Goal: Task Accomplishment & Management: Complete application form

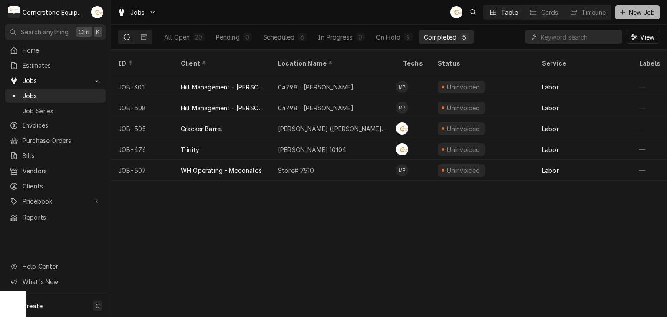
click at [629, 10] on span "New Job" at bounding box center [642, 12] width 30 height 9
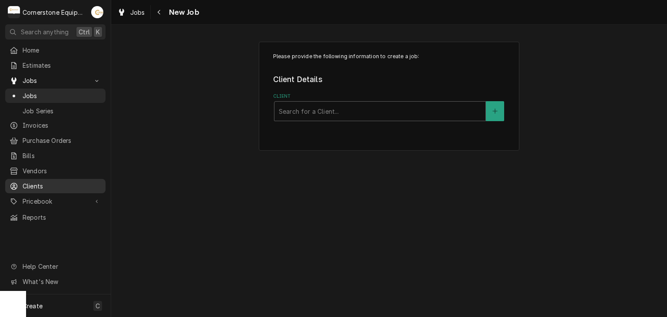
click at [40, 185] on span "Clients" at bounding box center [62, 186] width 79 height 9
